Goal: Check status: Check status

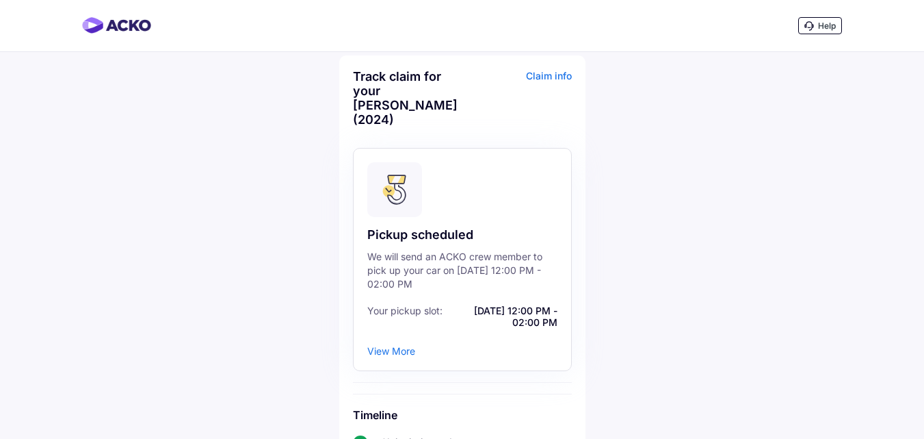
click at [392, 345] on div "View More" at bounding box center [391, 351] width 48 height 12
click at [544, 77] on div "Claim info" at bounding box center [519, 103] width 106 height 68
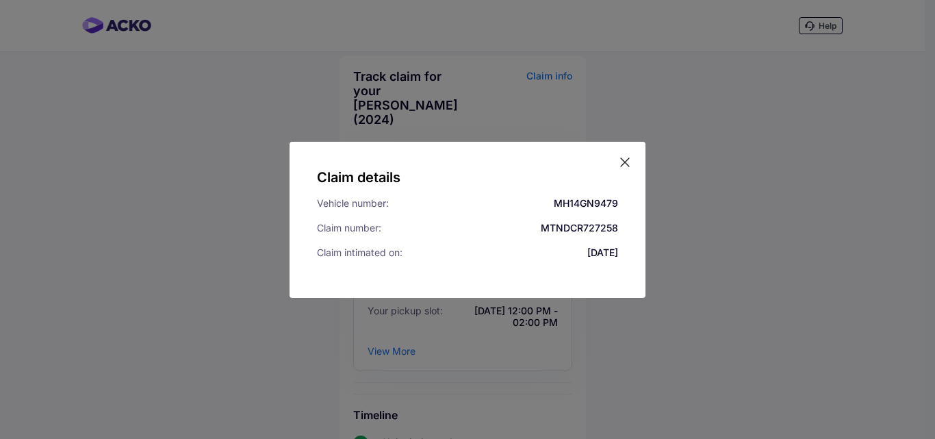
click at [626, 161] on icon at bounding box center [625, 162] width 14 height 14
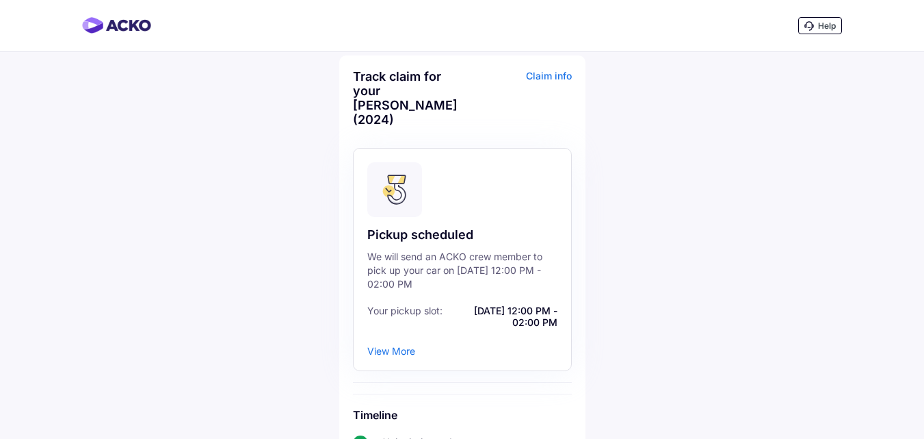
click at [827, 28] on span "Help" at bounding box center [827, 26] width 18 height 10
click at [390, 345] on div "View More" at bounding box center [391, 351] width 48 height 12
